Goal: Task Accomplishment & Management: Use online tool/utility

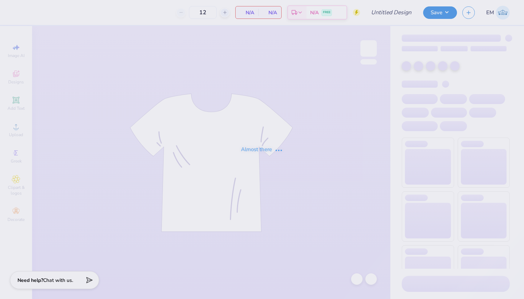
type input "Neko Jersey"
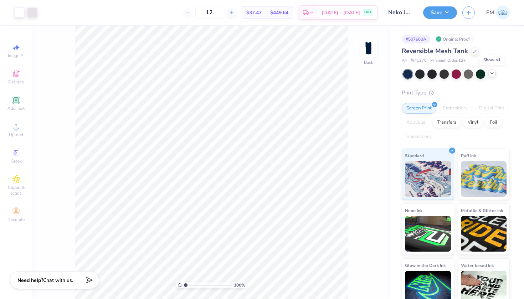
click at [491, 76] on icon at bounding box center [492, 74] width 6 height 6
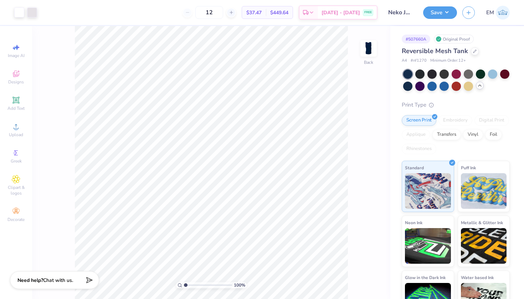
click at [480, 88] on div at bounding box center [480, 86] width 8 height 8
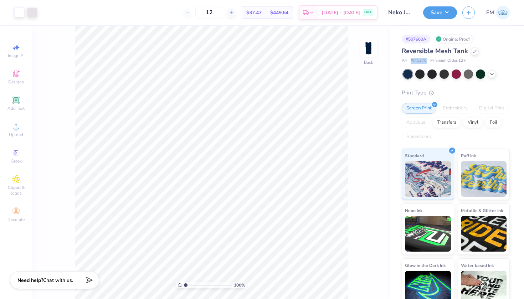
drag, startPoint x: 426, startPoint y: 61, endPoint x: 410, endPoint y: 60, distance: 16.4
click at [410, 60] on div "A4 # nf1270 Minimum Order: 12 +" at bounding box center [456, 61] width 108 height 6
copy span "# nf1270"
click at [430, 58] on span "Minimum Order: 12 +" at bounding box center [448, 61] width 36 height 6
drag, startPoint x: 425, startPoint y: 61, endPoint x: 403, endPoint y: 60, distance: 22.8
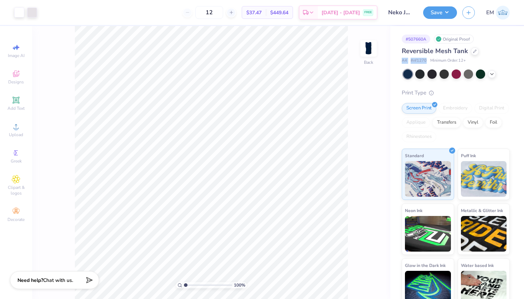
click at [403, 60] on div "A4 # nf1270 Minimum Order: 12 +" at bounding box center [456, 61] width 108 height 6
copy div "A4 # nf1270"
click at [471, 52] on div at bounding box center [475, 51] width 8 height 8
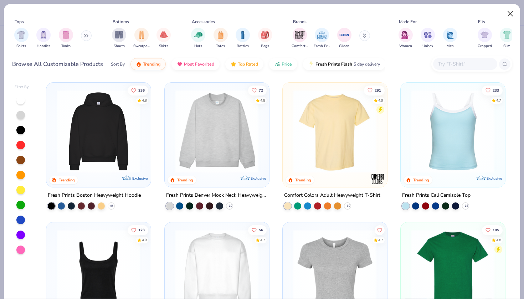
click at [509, 16] on button "Close" at bounding box center [511, 14] width 14 height 14
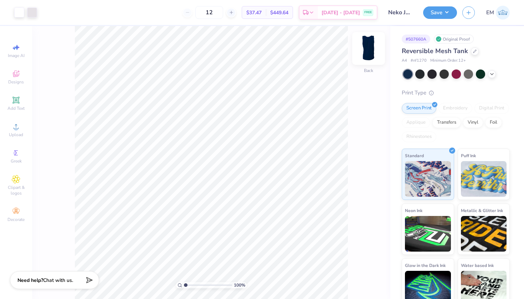
click at [369, 46] on img at bounding box center [368, 48] width 29 height 29
click at [371, 51] on img at bounding box center [368, 48] width 29 height 29
drag, startPoint x: 402, startPoint y: 49, endPoint x: 426, endPoint y: 60, distance: 26.3
click at [426, 60] on div "Reversible Mesh Tank A4 # nf1270 Minimum Order: 12 +" at bounding box center [456, 54] width 108 height 17
copy div "Reversible Mesh Tank A4 # nf1270"
